Goal: Task Accomplishment & Management: Use online tool/utility

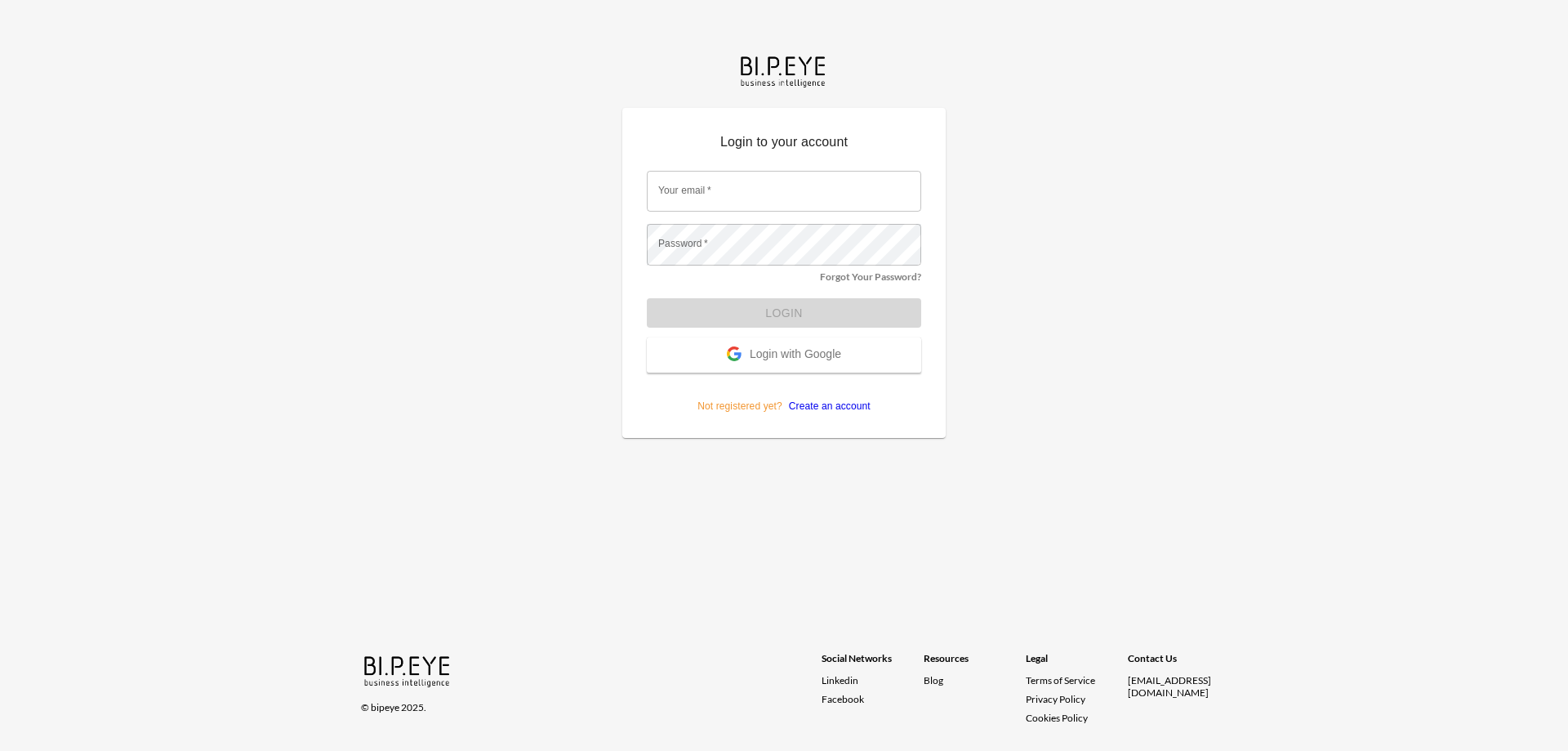
click at [717, 199] on input "Your email   *" at bounding box center [784, 191] width 274 height 41
type input "orens@ibi.co.il"
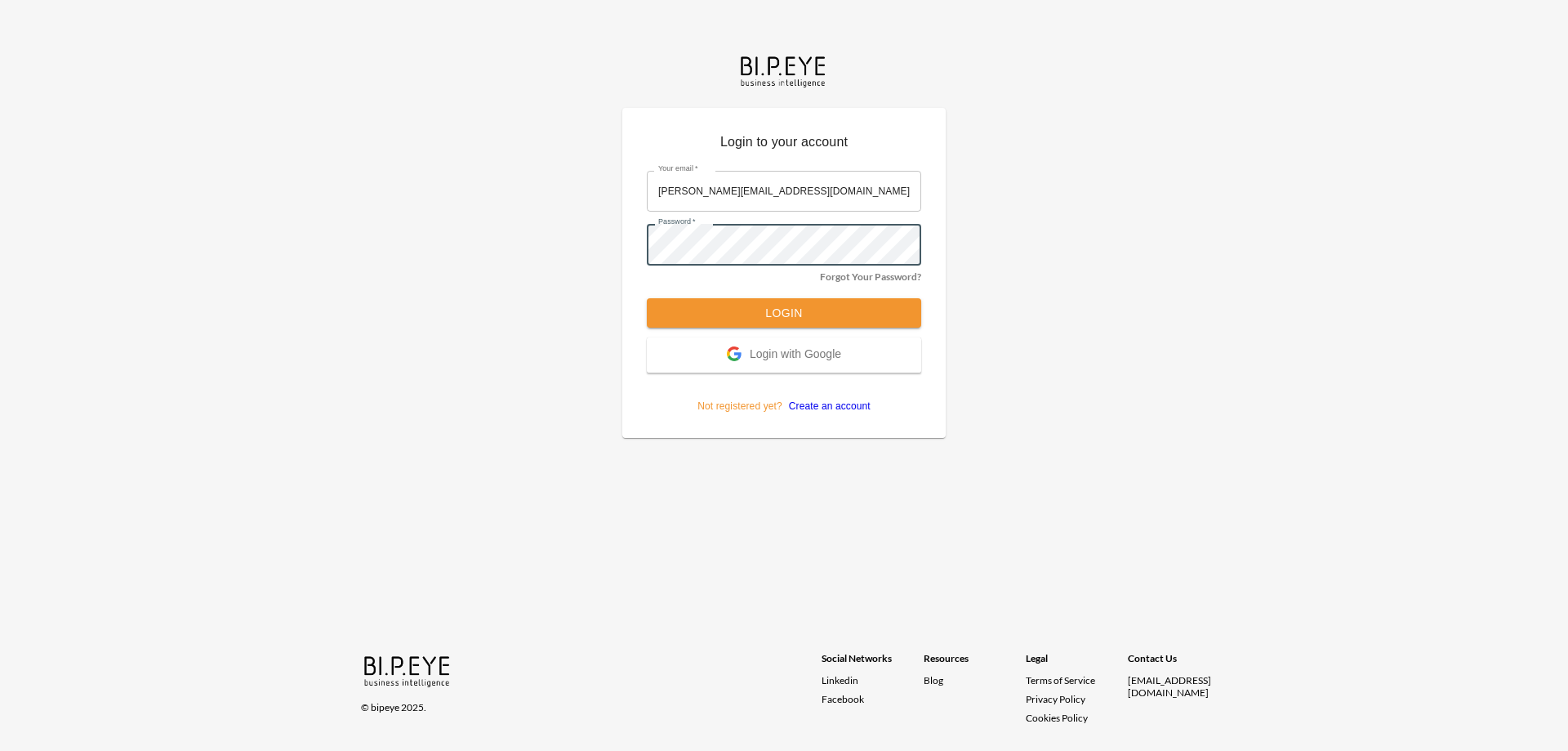
click at [834, 316] on button "Login" at bounding box center [784, 313] width 274 height 30
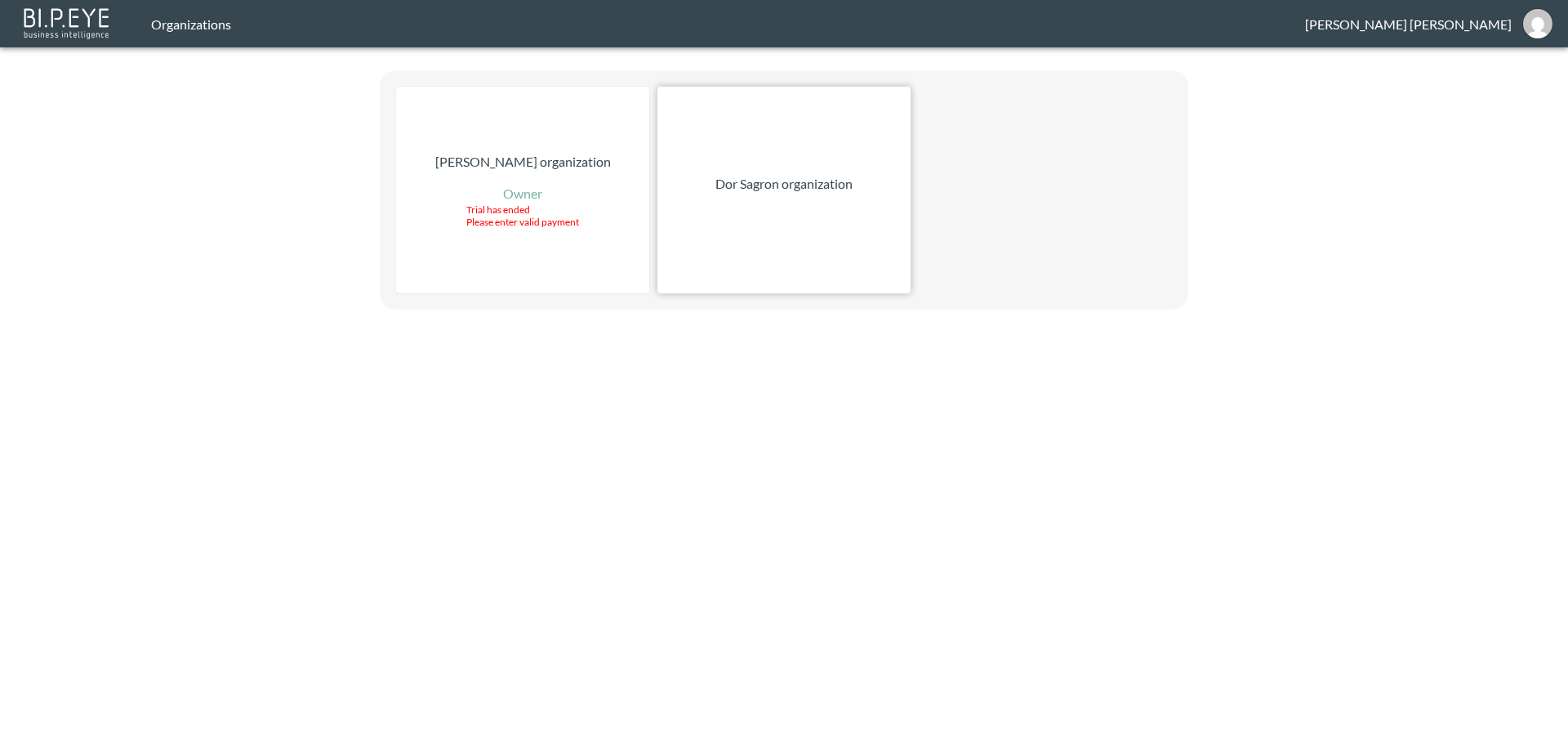
click at [813, 226] on div "Dor Sagron organization" at bounding box center [784, 190] width 253 height 207
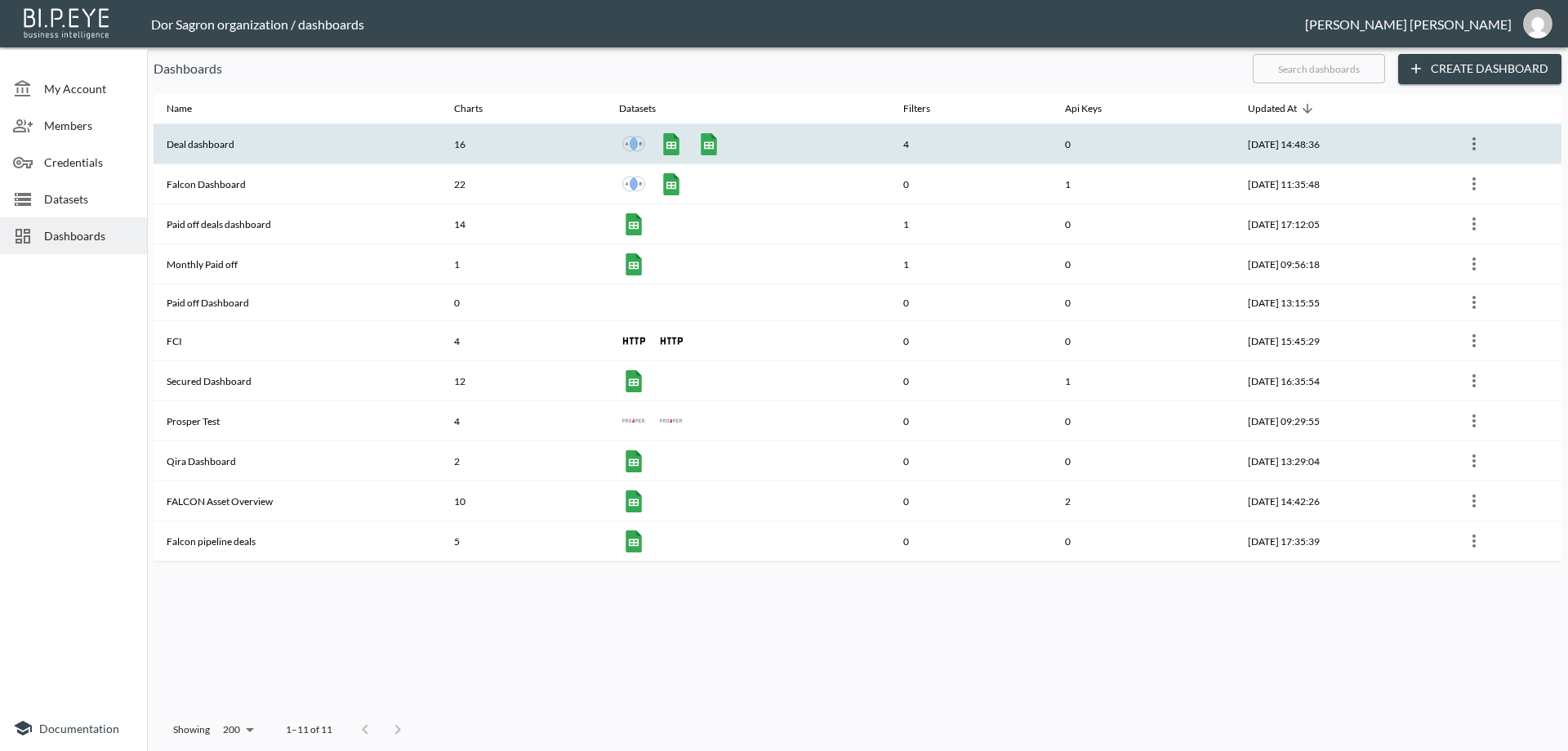
click at [217, 145] on th "Deal dashboard" at bounding box center [297, 144] width 288 height 40
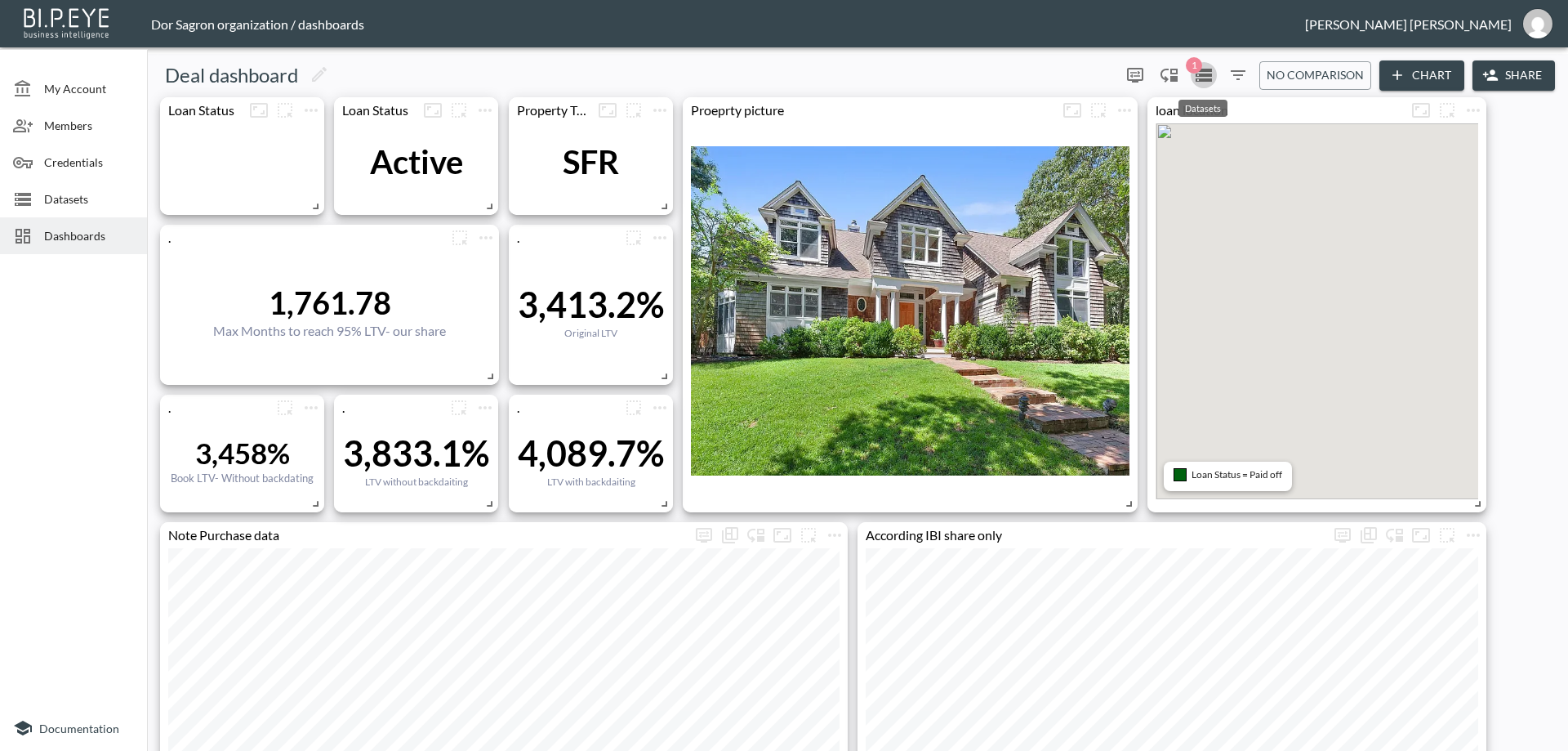
click at [1209, 75] on icon "Datasets" at bounding box center [1203, 75] width 16 height 13
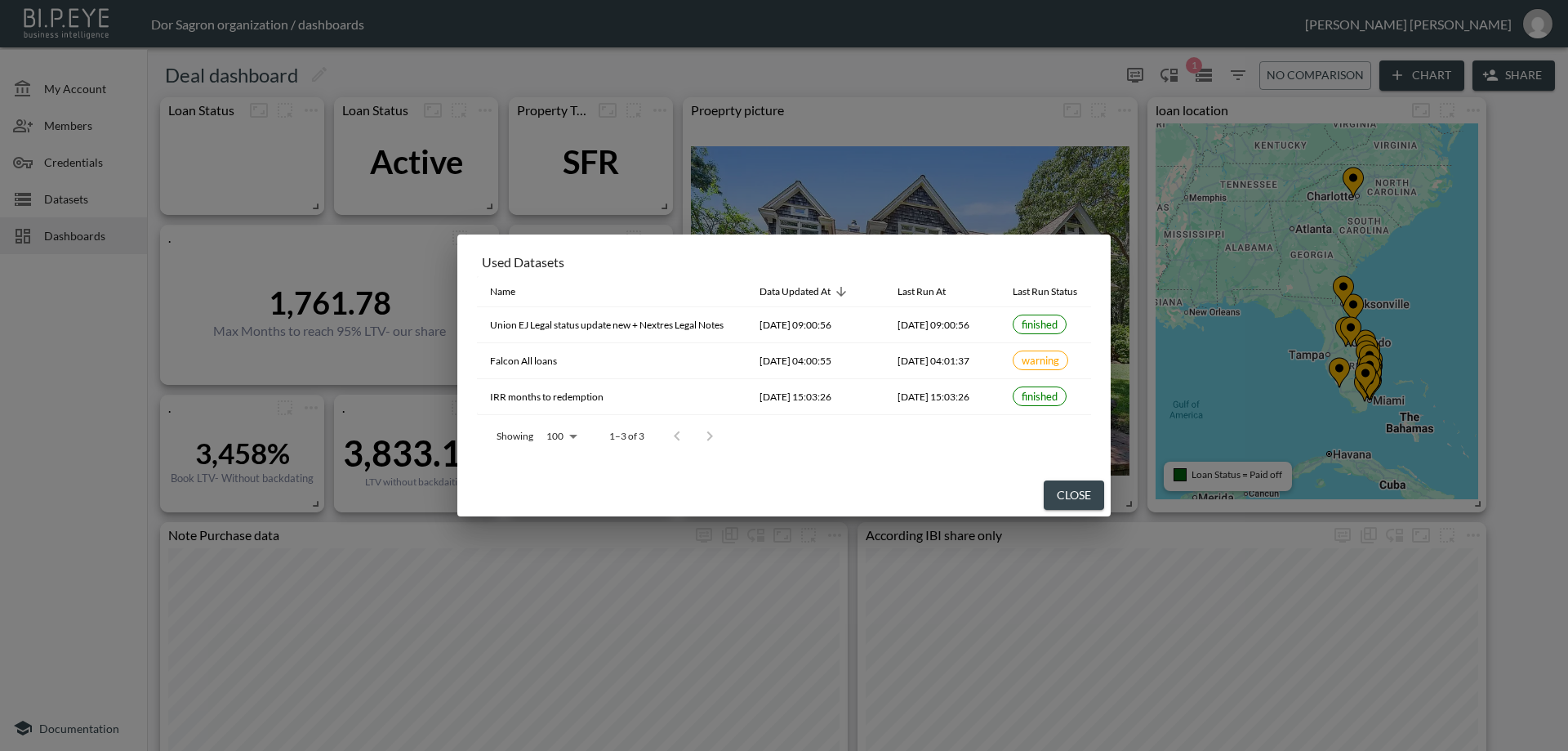
click at [1209, 75] on div "Used Datasets Name Data Updated At Last Run At Last Run Status Union EJ Legal s…" at bounding box center [784, 375] width 1568 height 751
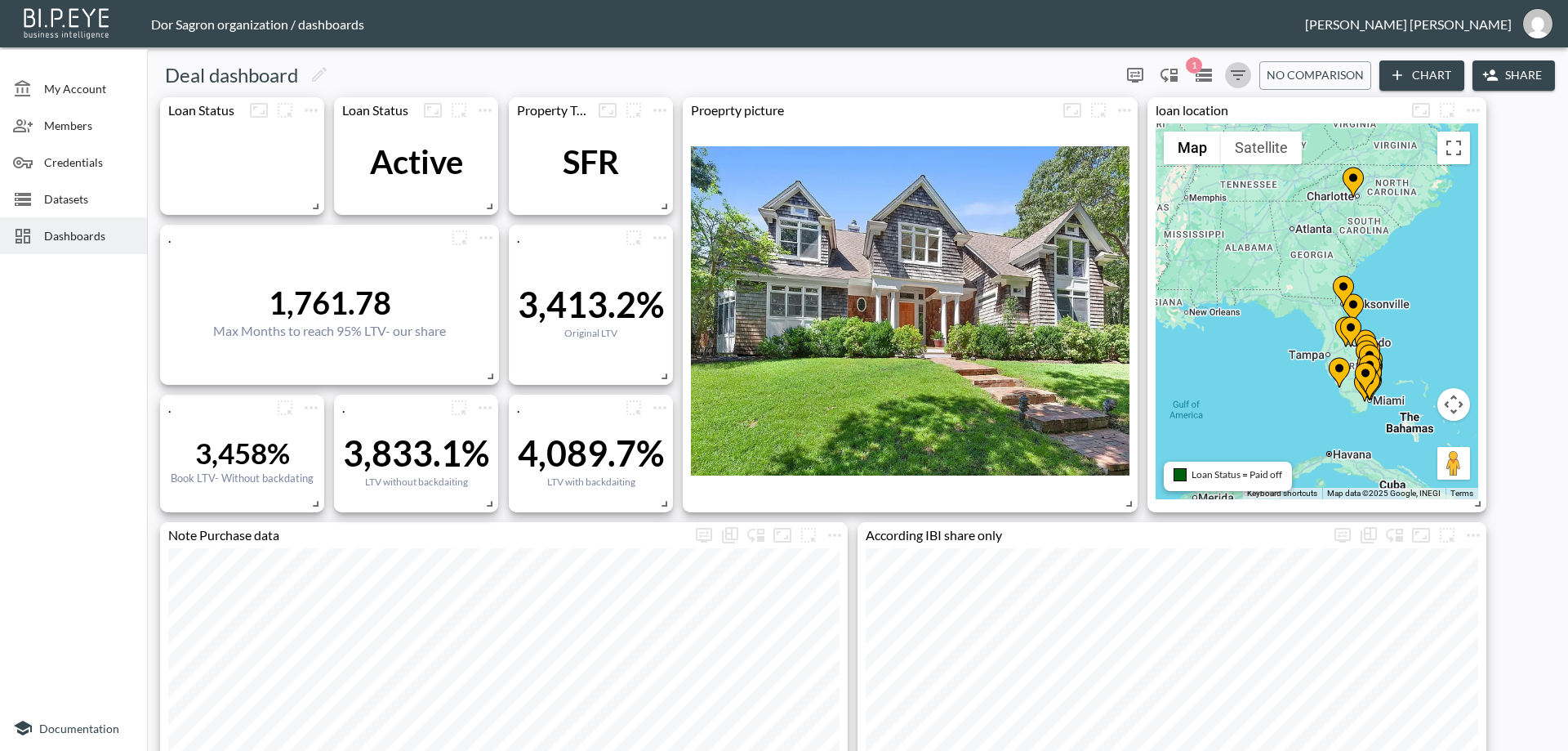
click at [1230, 75] on icon "Filters" at bounding box center [1237, 75] width 19 height 19
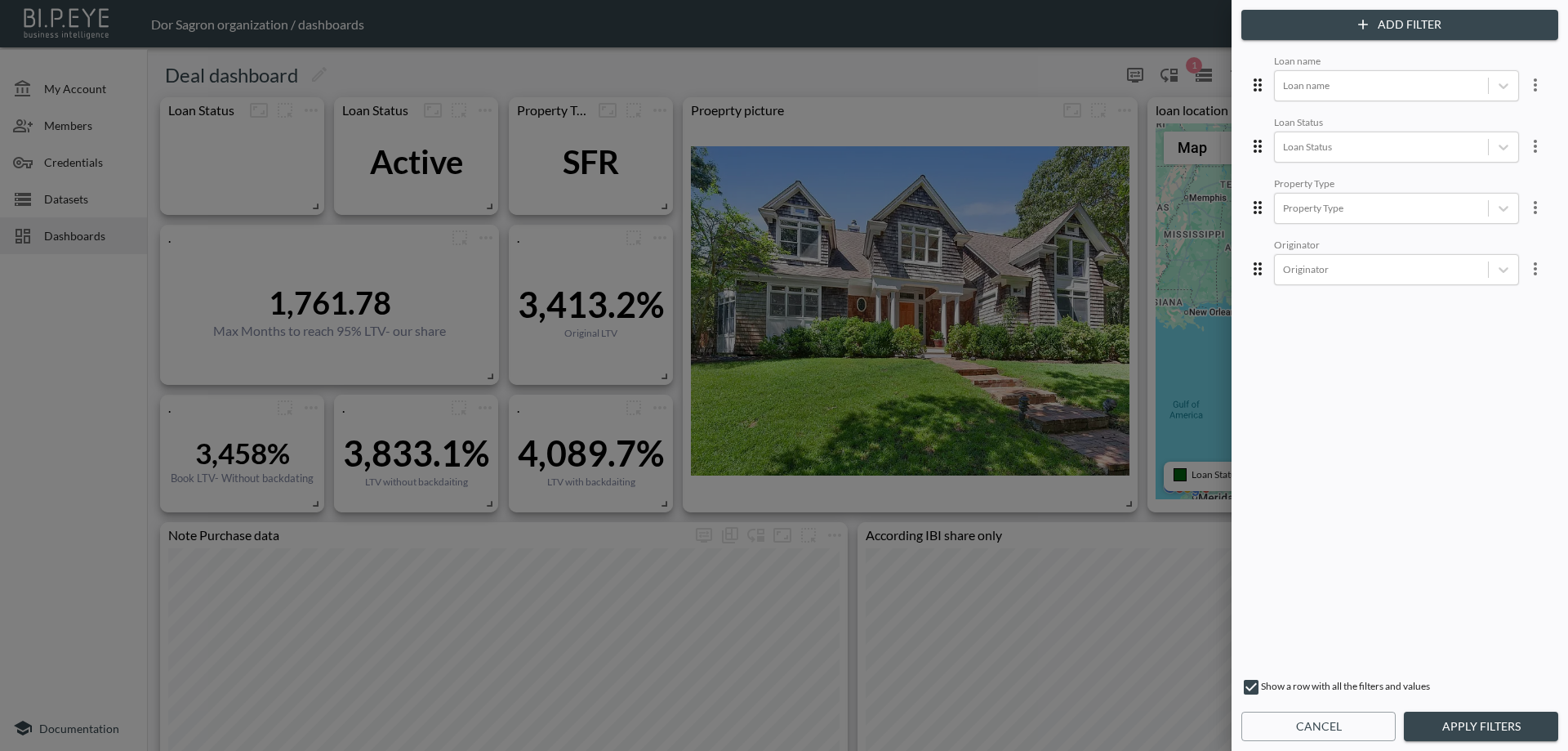
click at [1318, 104] on div "Loan name Loan name Loan Status Loan Status Property Type Property Type Origina…" at bounding box center [1400, 359] width 311 height 615
click at [1318, 92] on div at bounding box center [1381, 86] width 197 height 15
click at [1326, 171] on div "KDG" at bounding box center [1409, 168] width 286 height 25
click at [1483, 721] on button "Apply Filters" at bounding box center [1481, 727] width 154 height 30
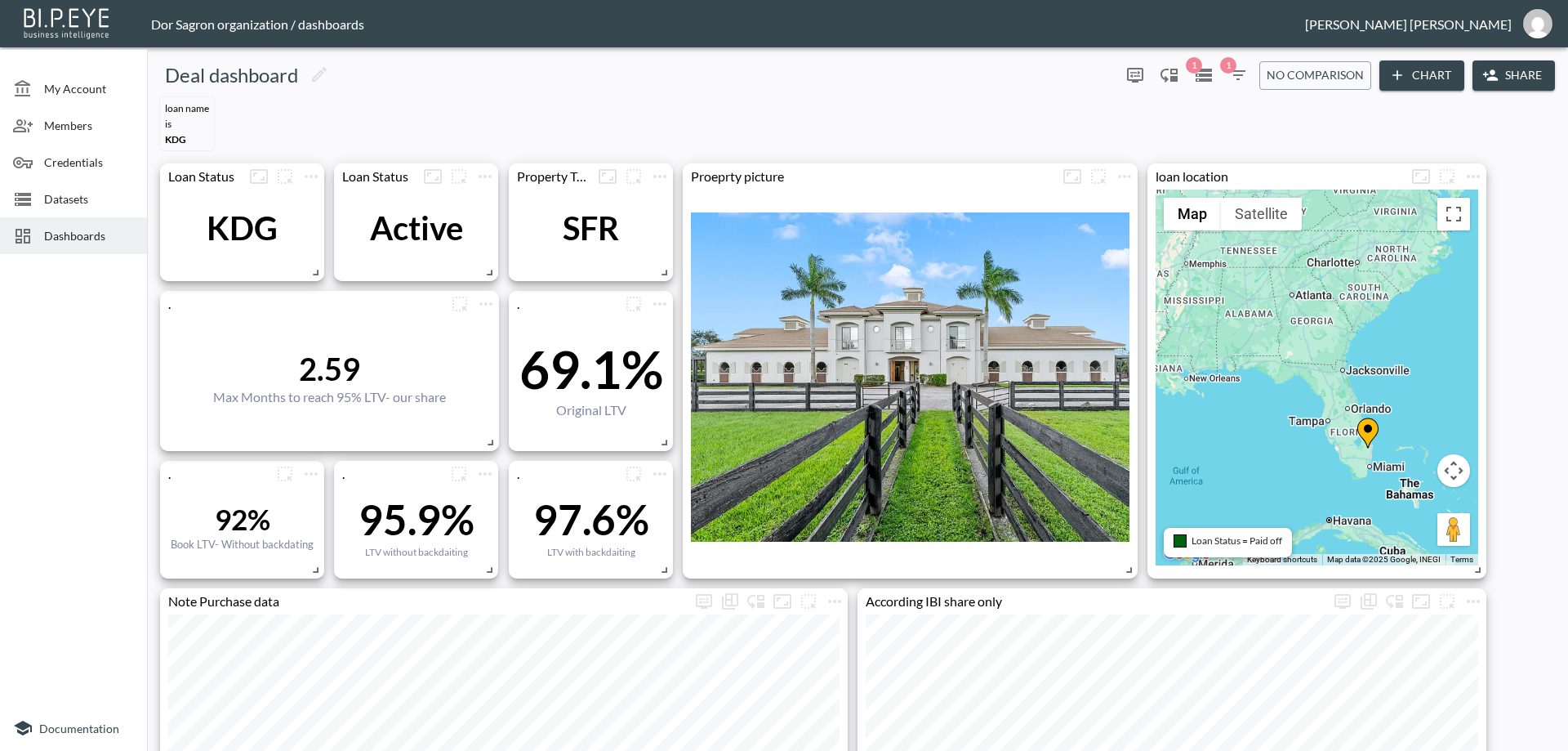
scroll to position [82, 0]
